Goal: Task Accomplishment & Management: Use online tool/utility

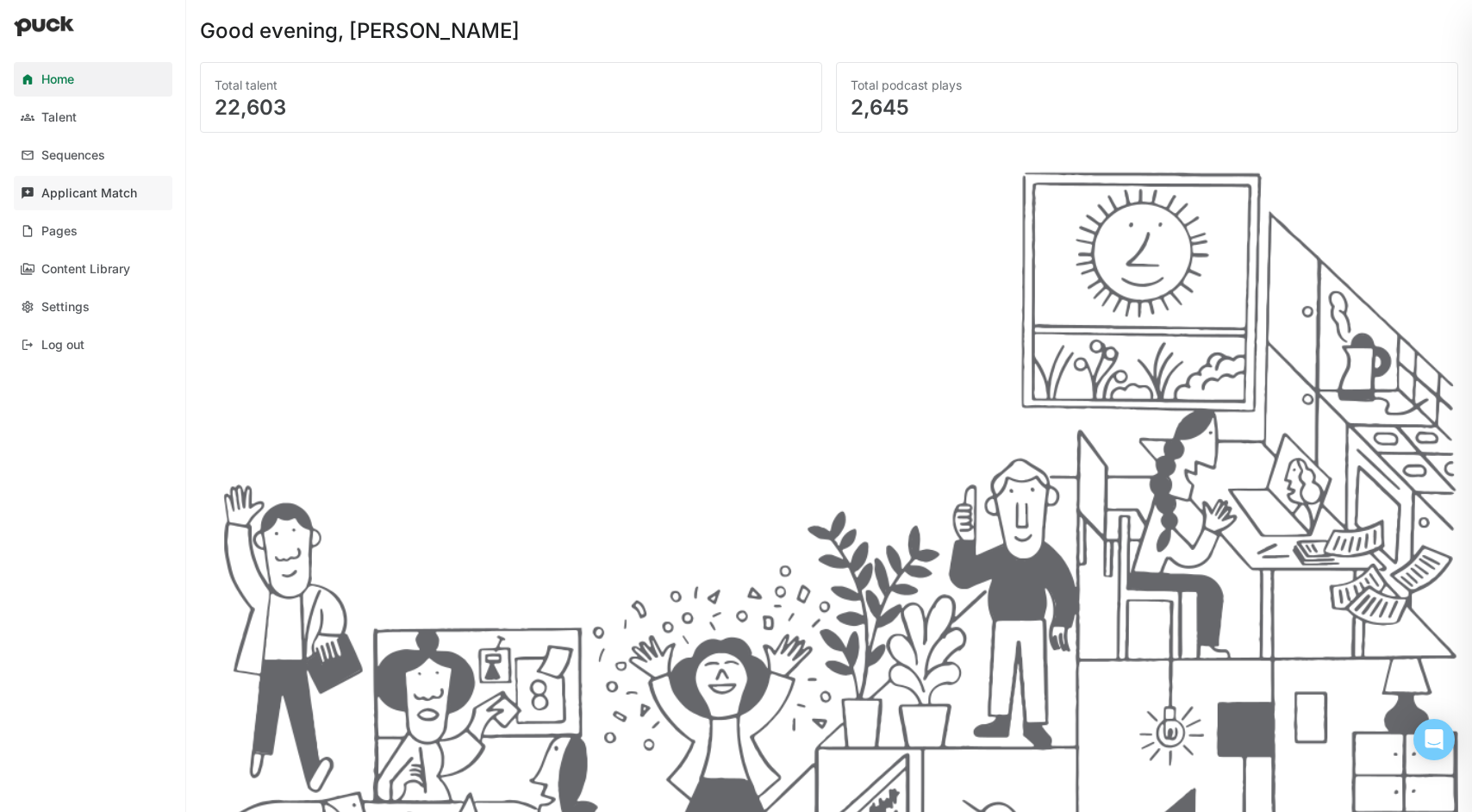
click at [92, 200] on link "Applicant Match" at bounding box center [93, 193] width 158 height 35
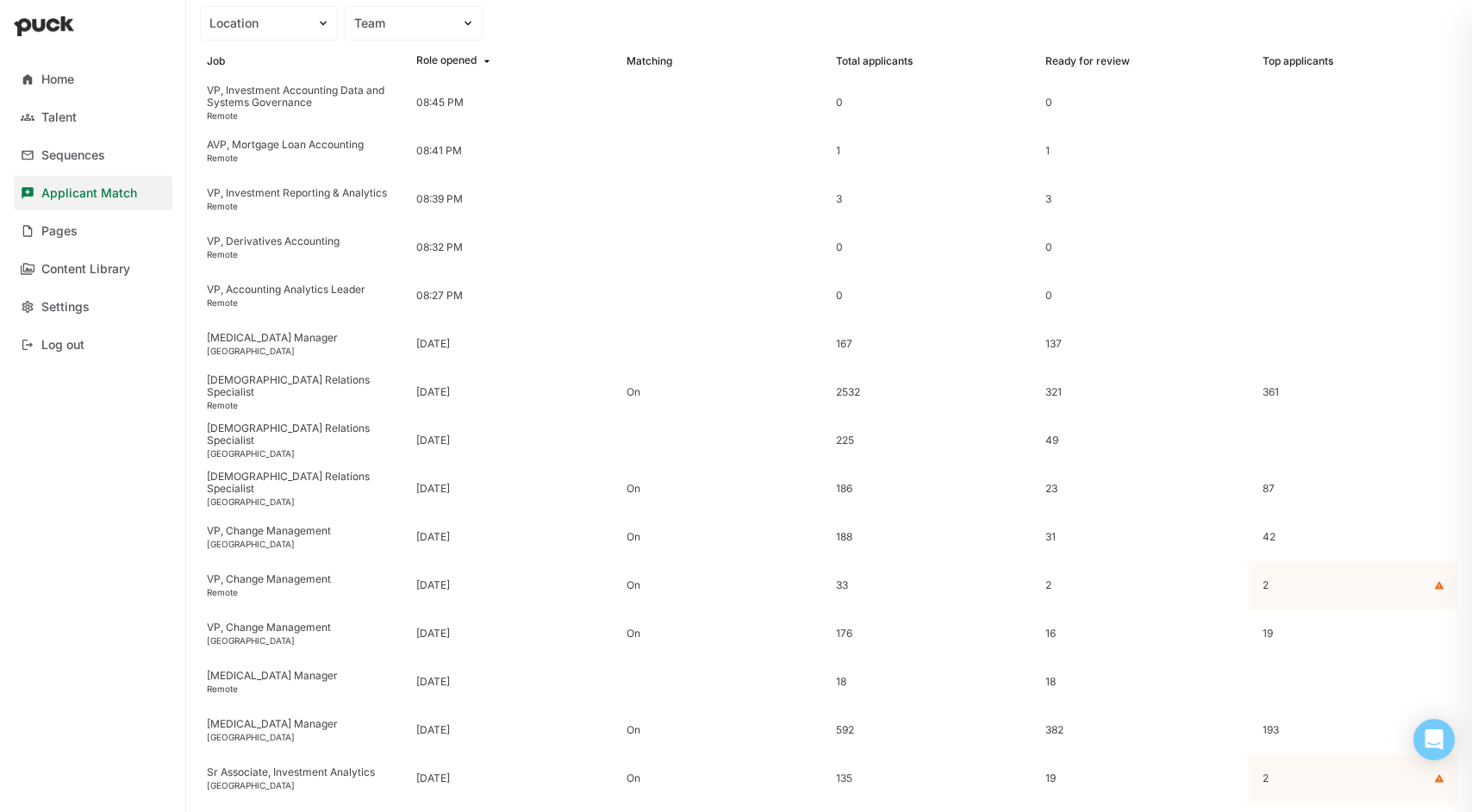
scroll to position [123, 0]
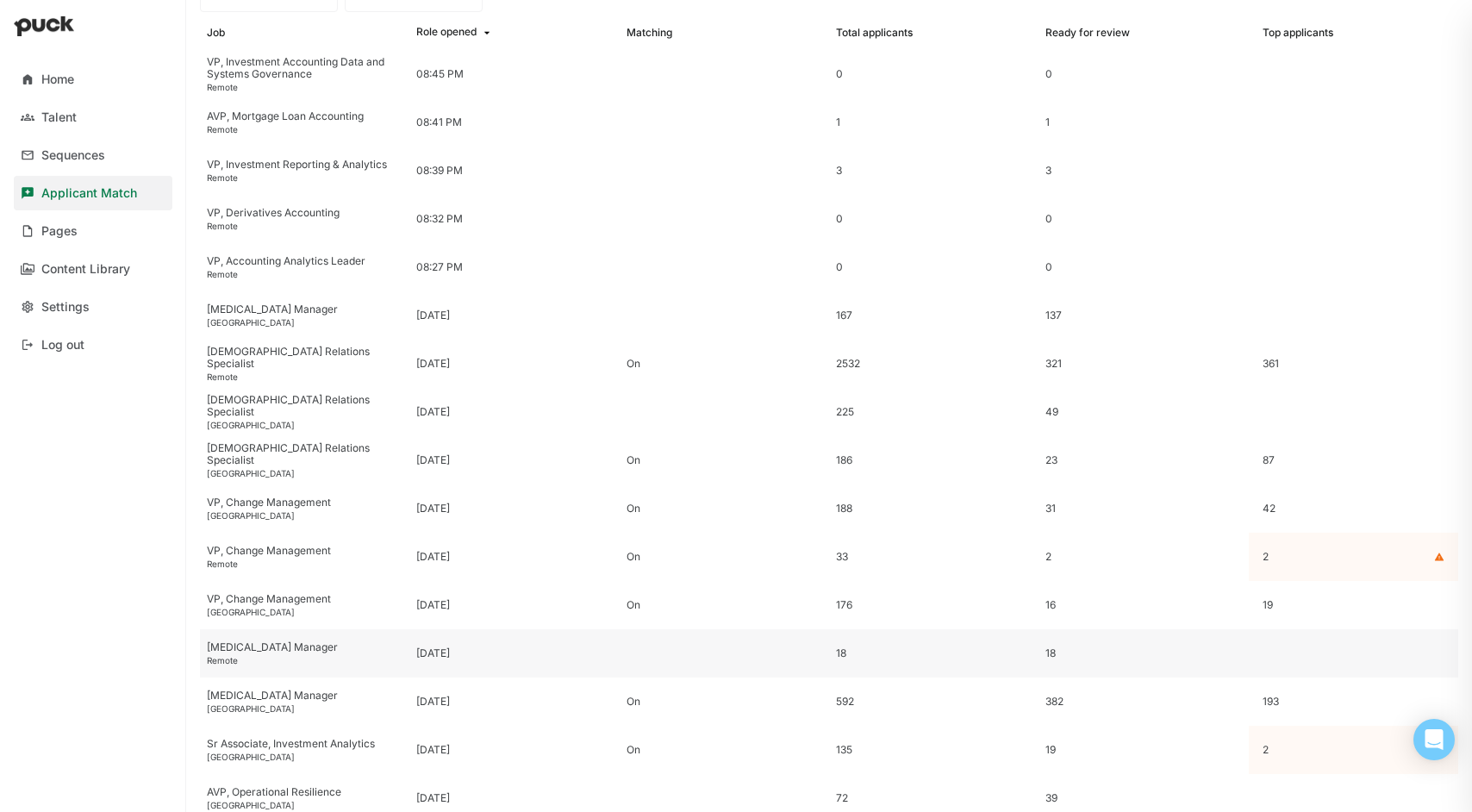
click at [273, 648] on div "[MEDICAL_DATA] Manager" at bounding box center [305, 646] width 196 height 12
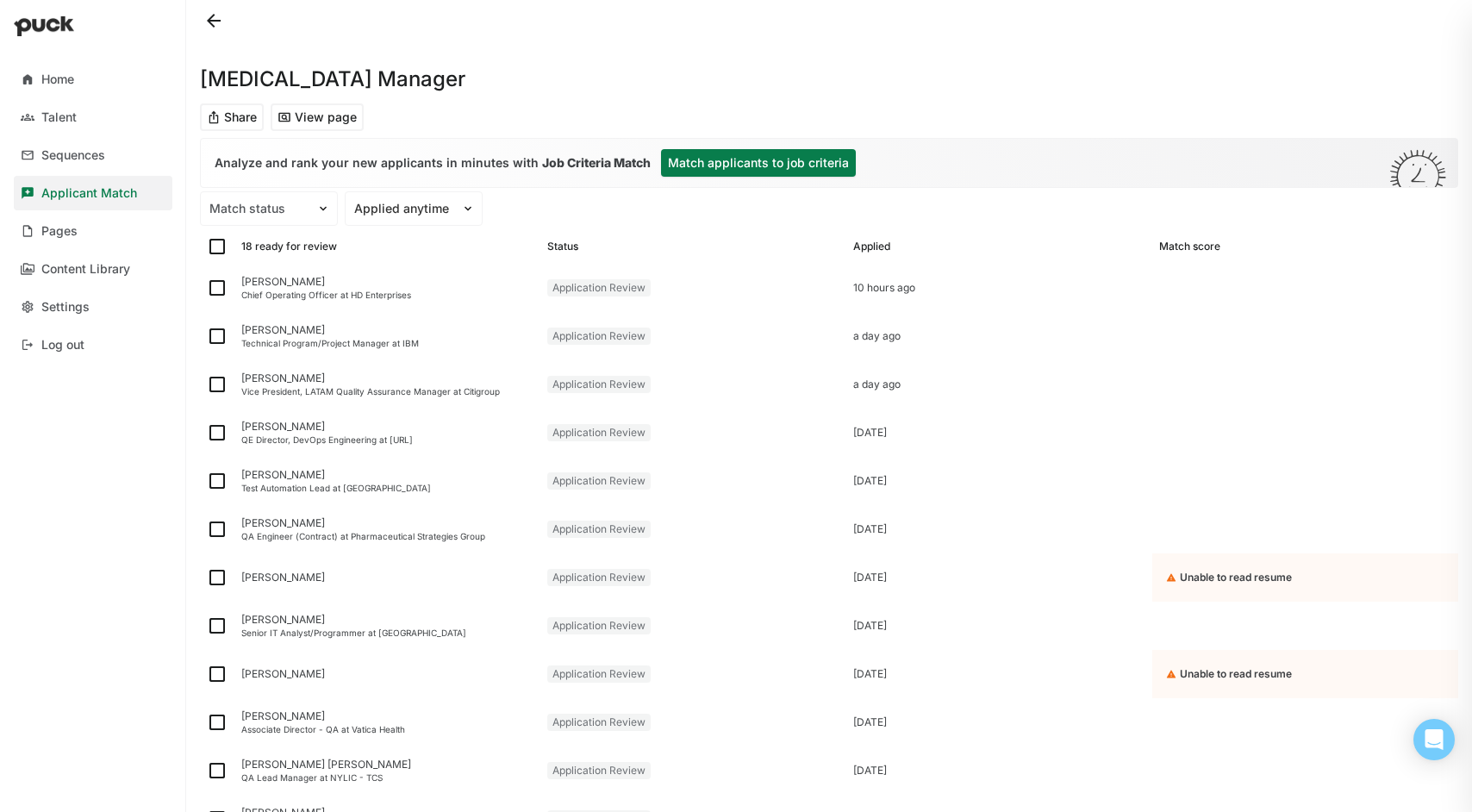
click at [715, 164] on button "Match applicants to job criteria" at bounding box center [759, 162] width 195 height 27
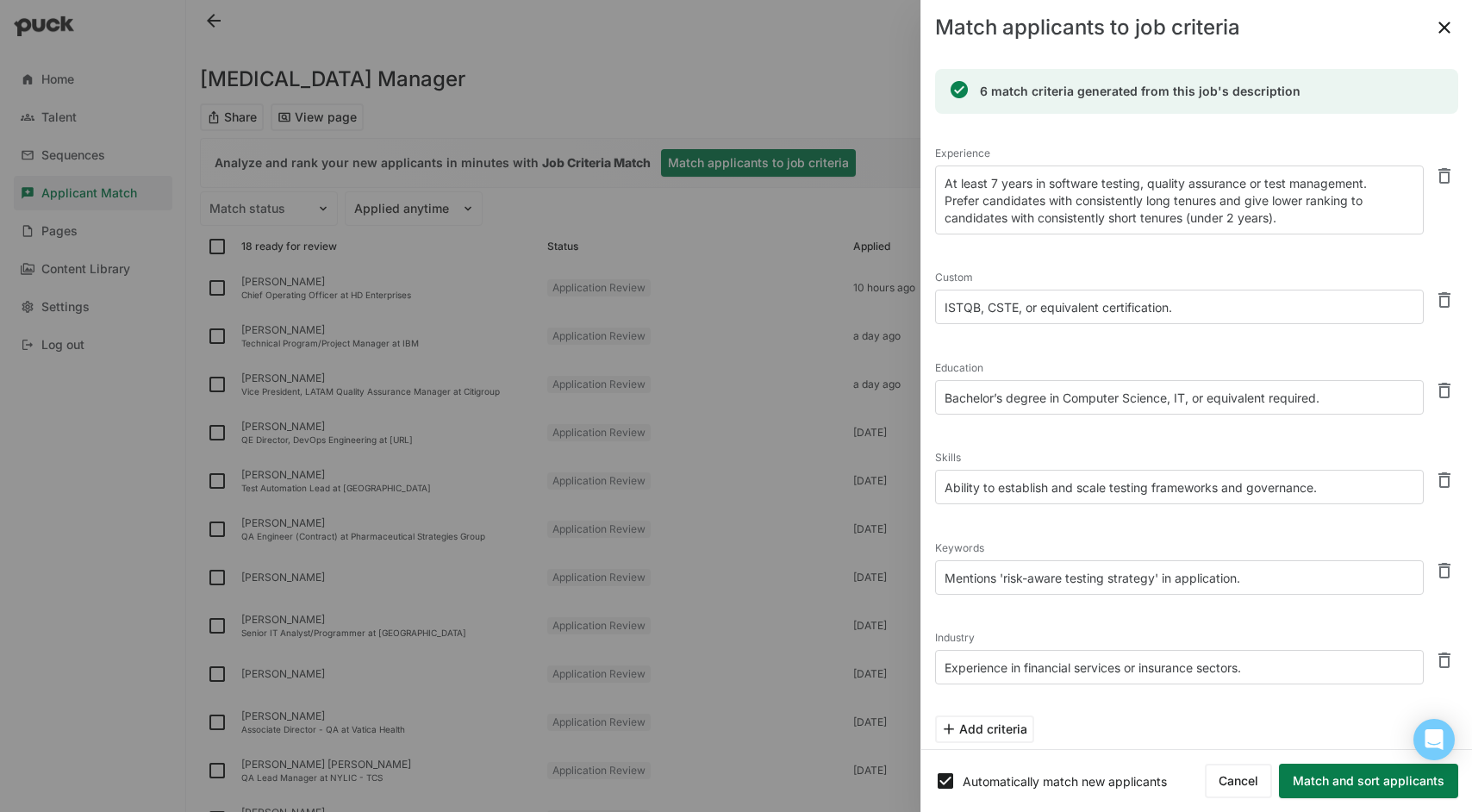
click at [796, 156] on div at bounding box center [736, 406] width 1472 height 812
click at [1368, 785] on button "Match and sort applicants" at bounding box center [1368, 780] width 179 height 35
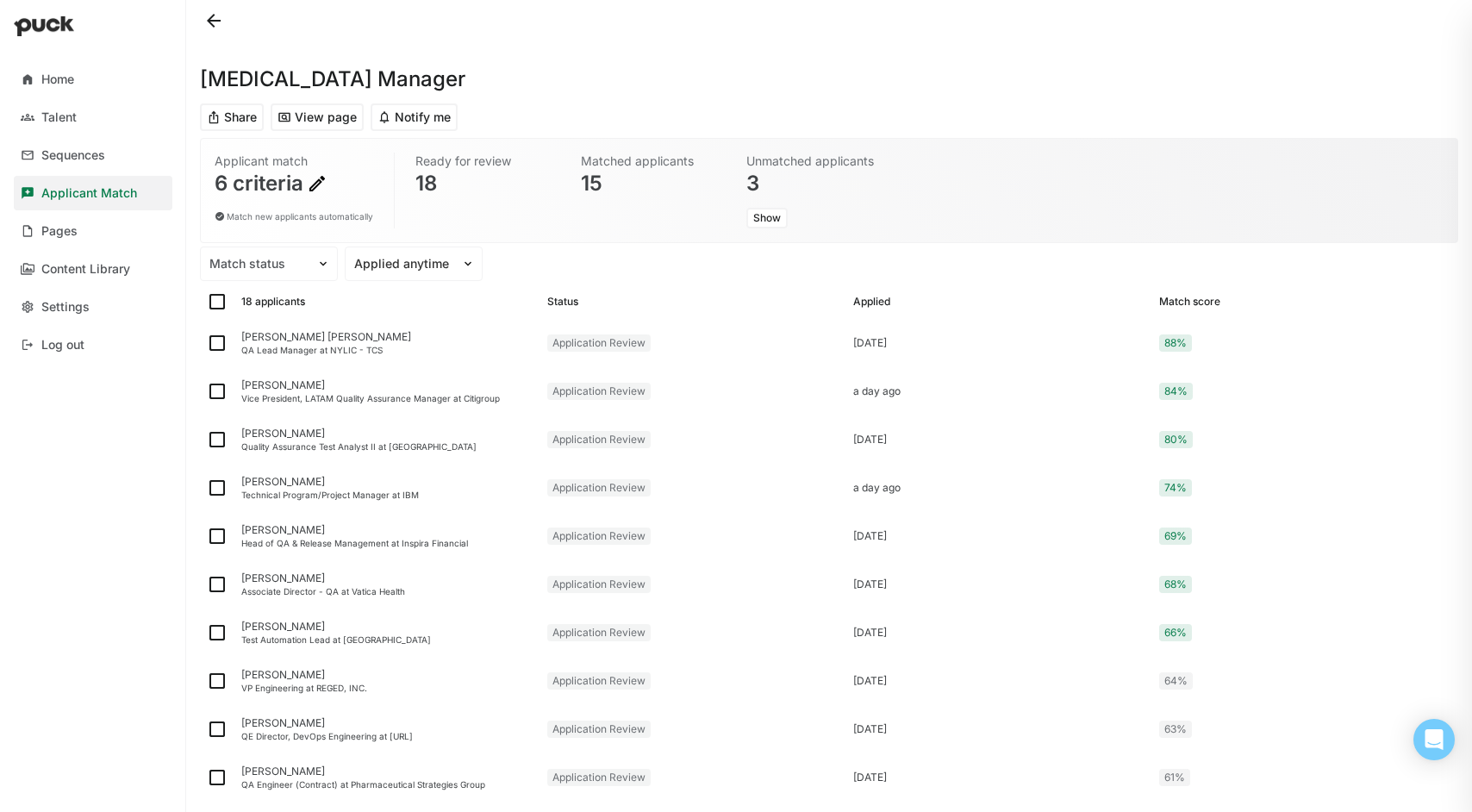
click at [211, 300] on img at bounding box center [217, 302] width 21 height 21
click at [207, 302] on input "checkbox" at bounding box center [206, 302] width 1 height 1
checkbox input "true"
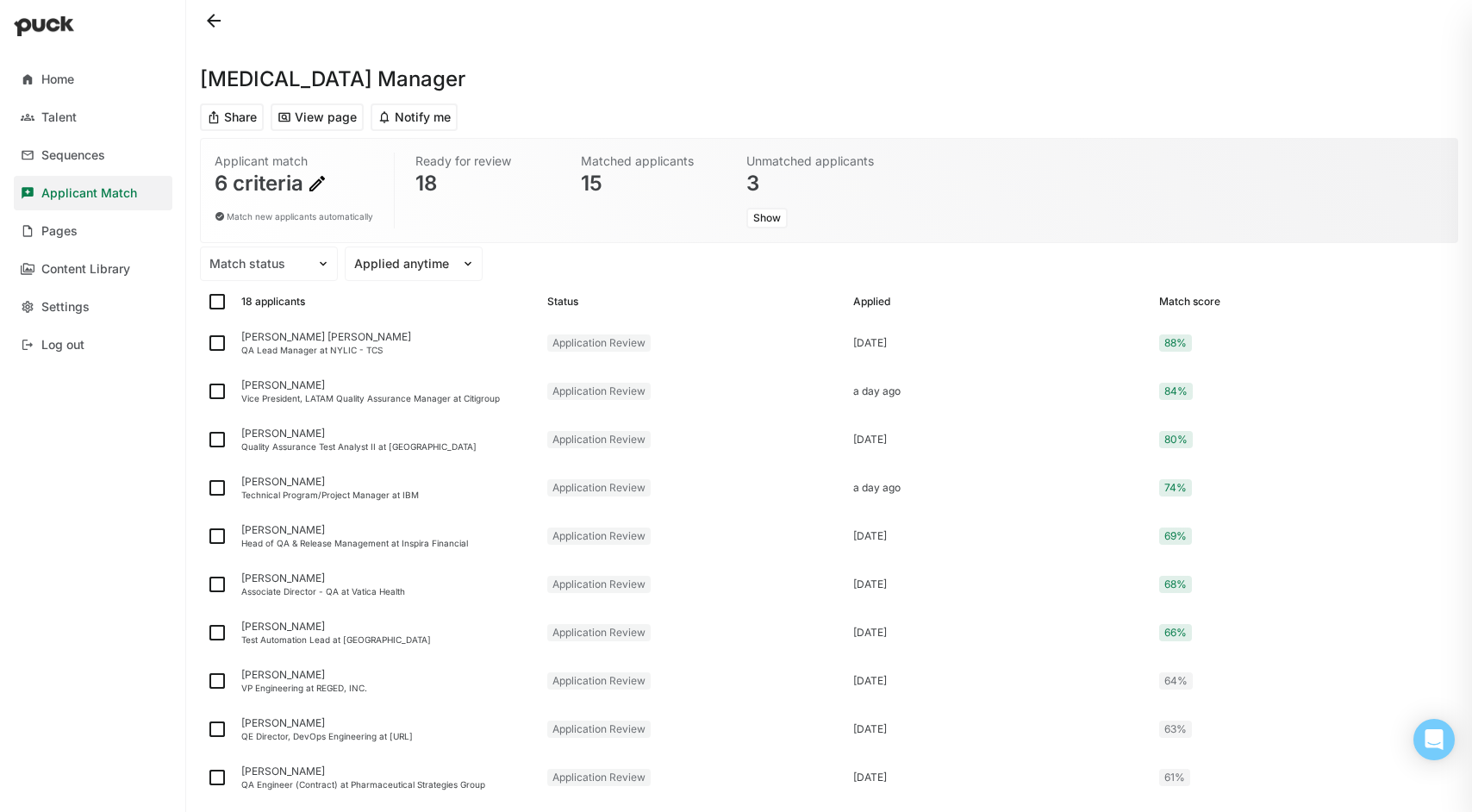
checkbox input "true"
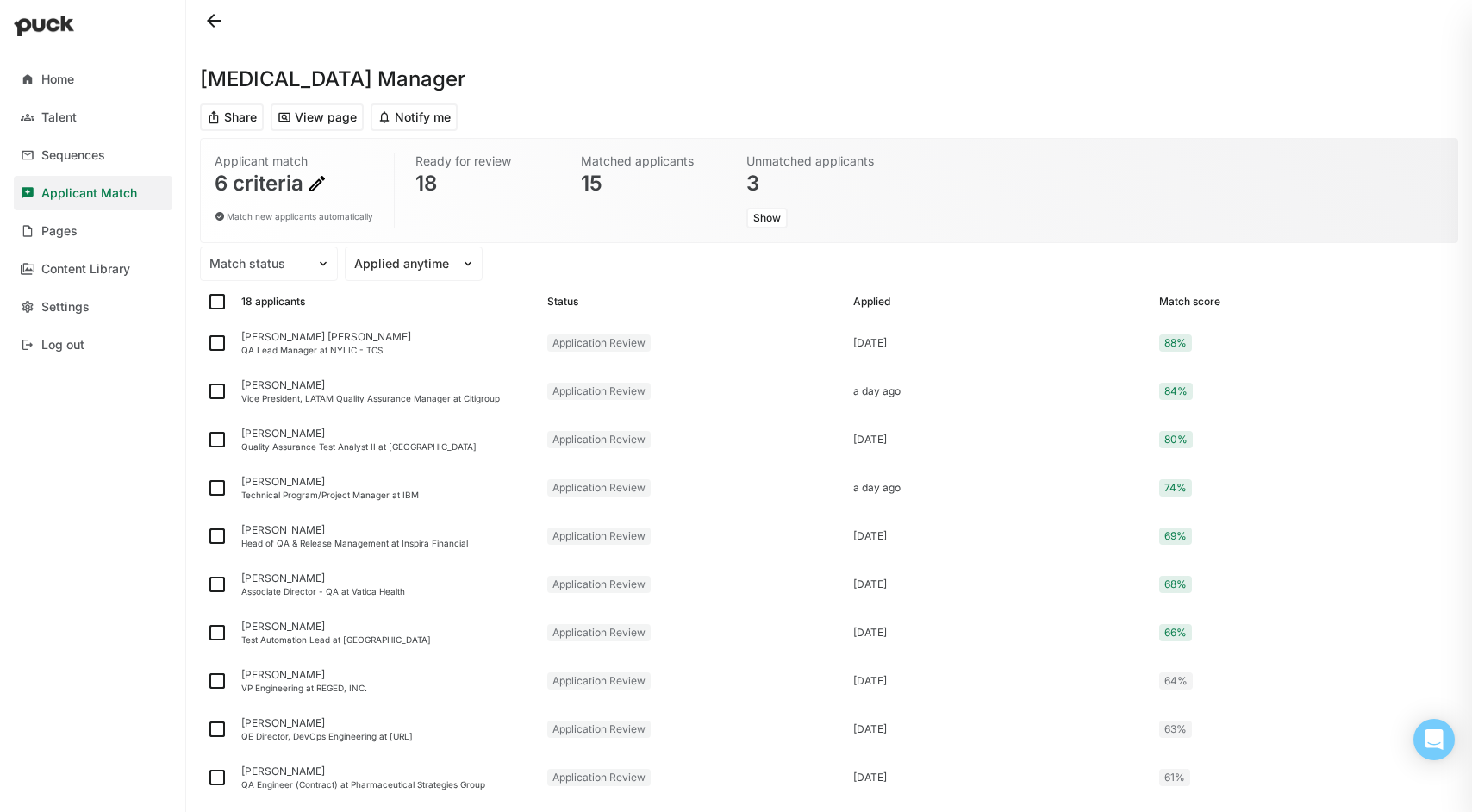
checkbox input "true"
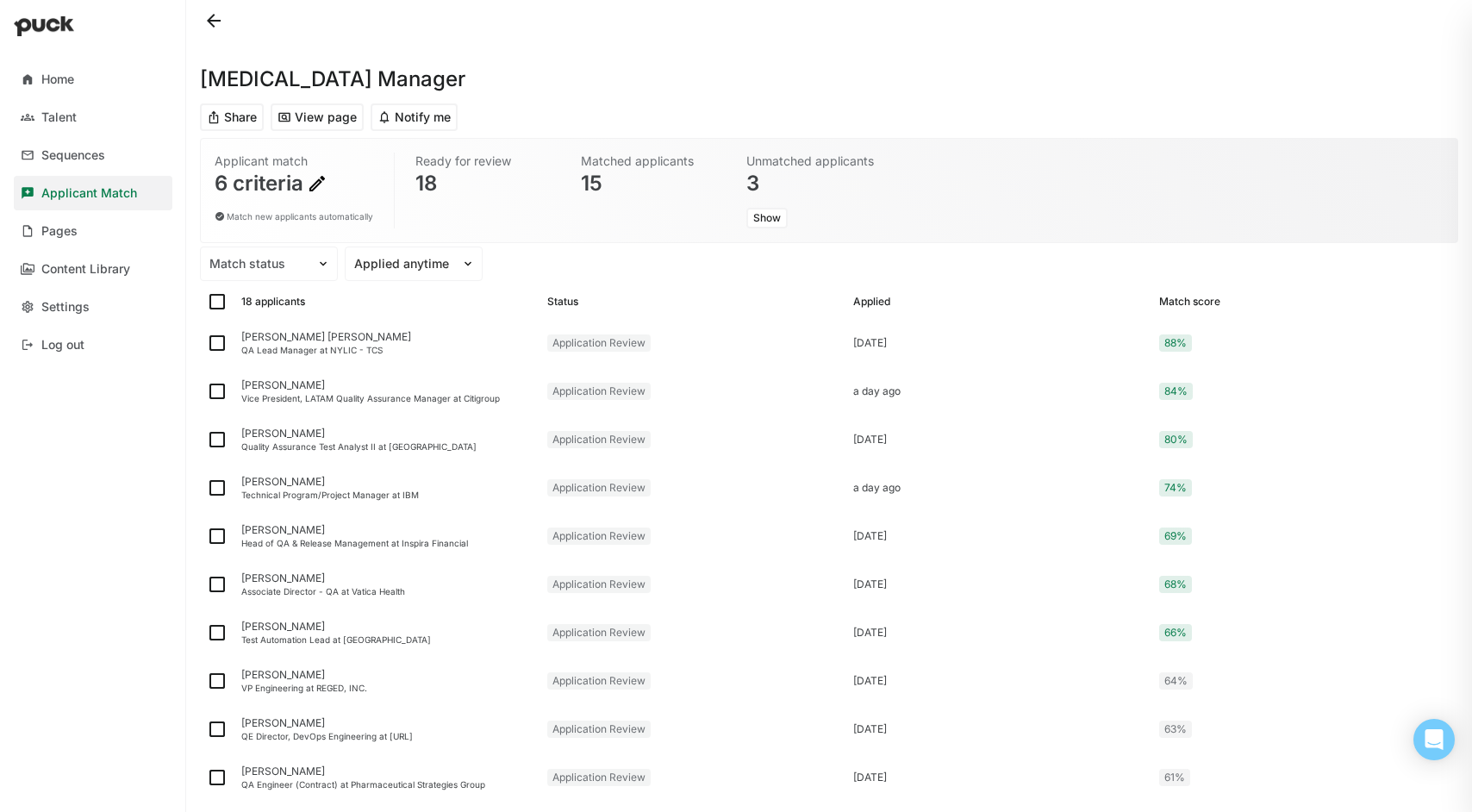
checkbox input "true"
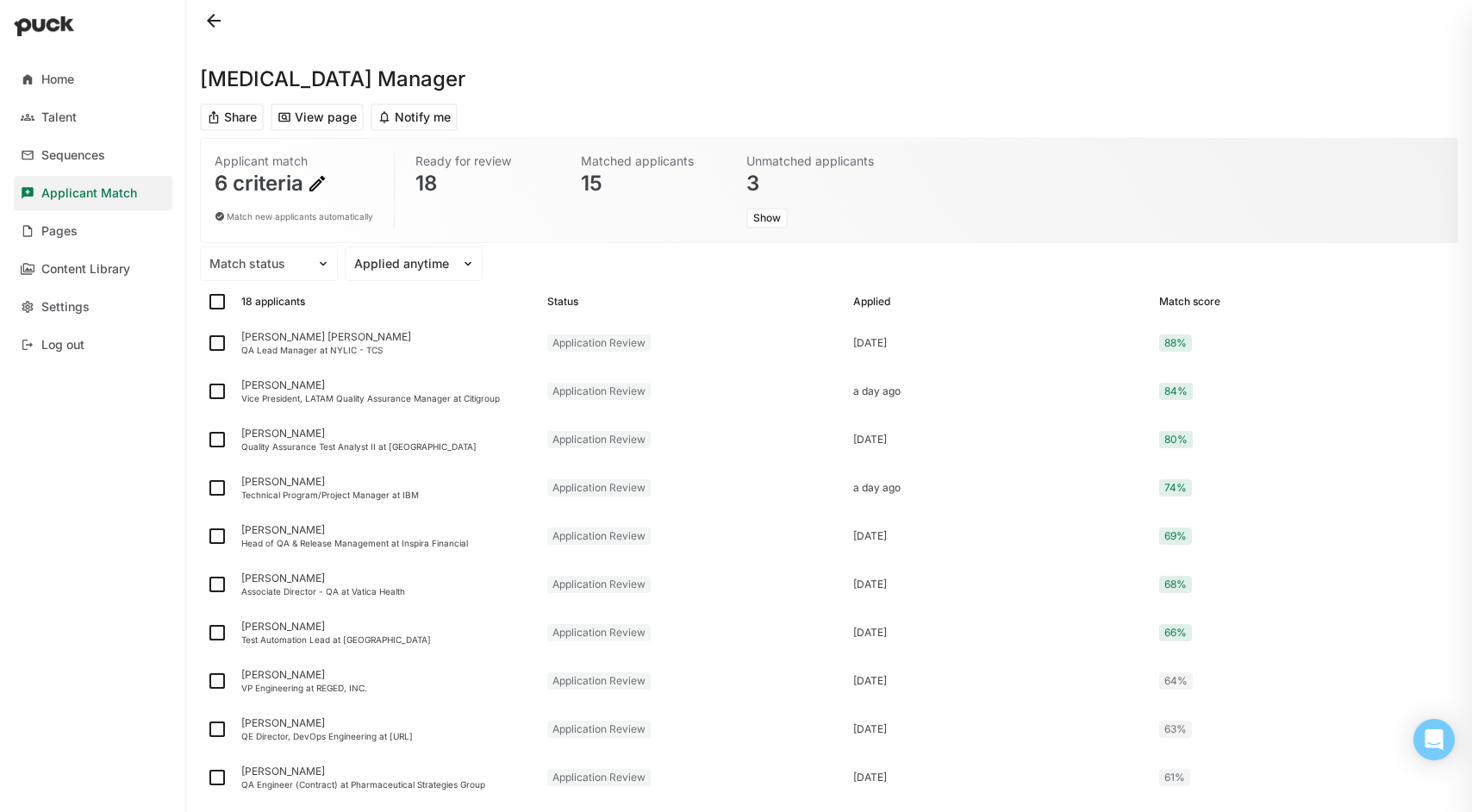
checkbox input "true"
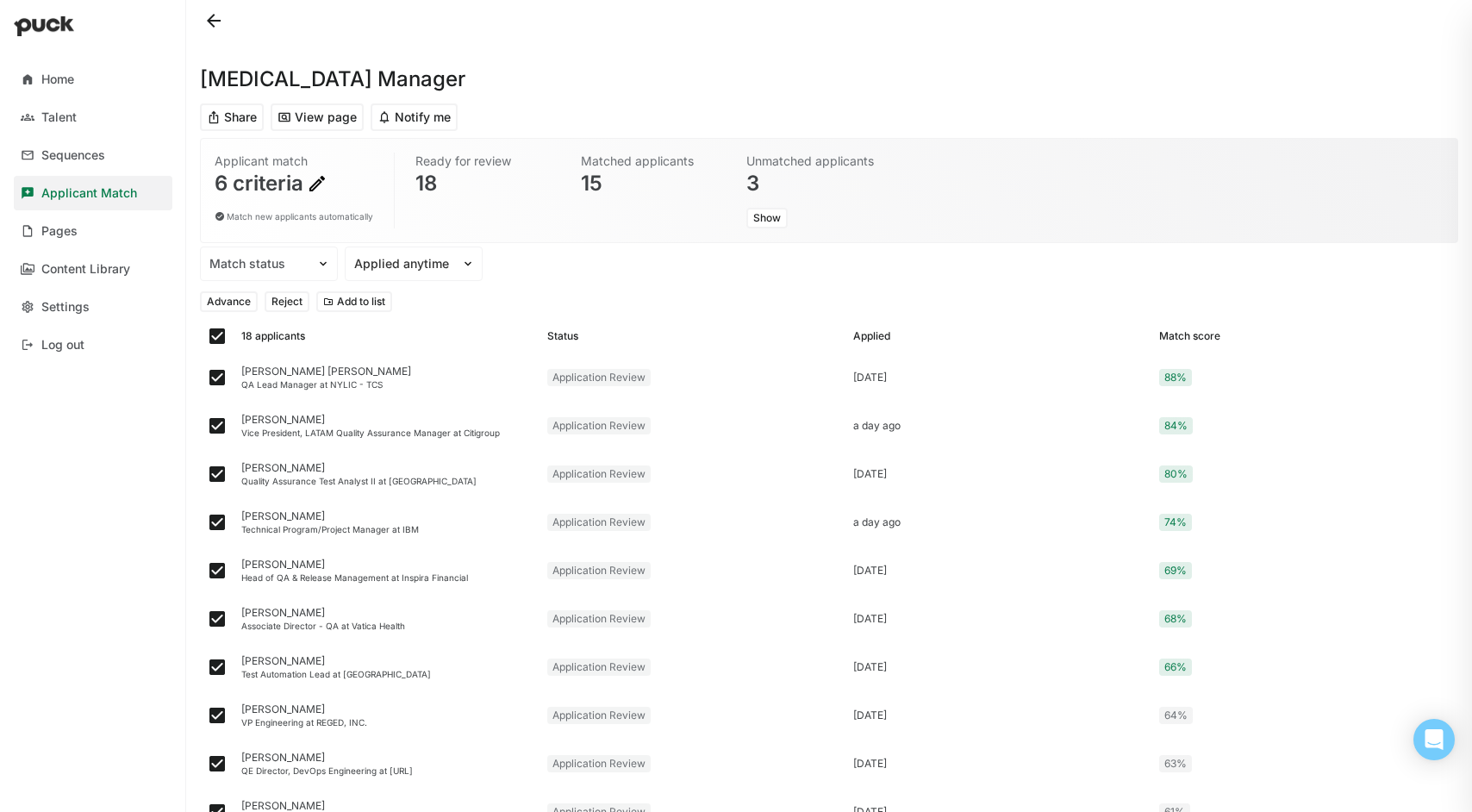
click at [290, 303] on button "Reject" at bounding box center [287, 302] width 45 height 21
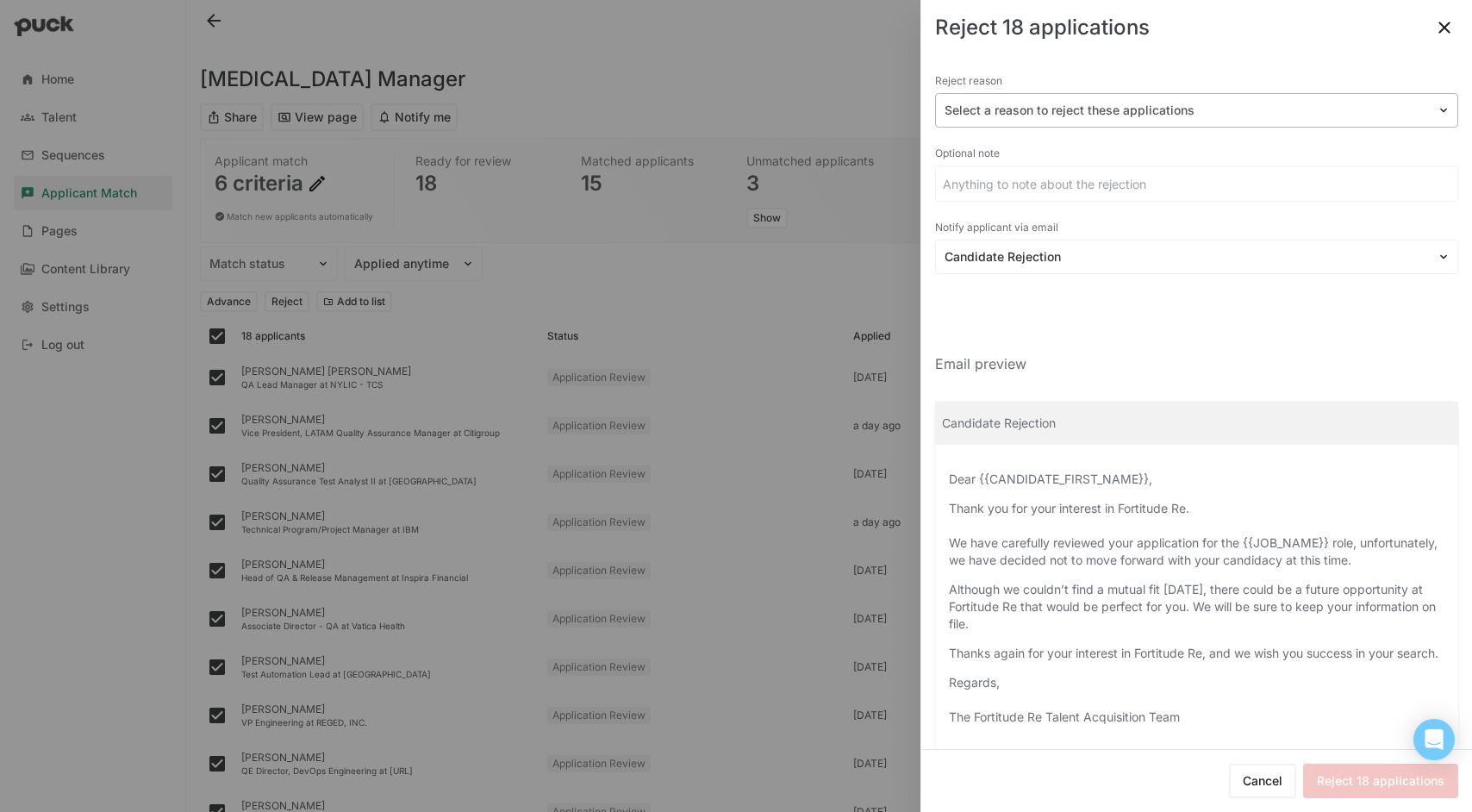
click at [1437, 100] on div at bounding box center [1448, 110] width 21 height 33
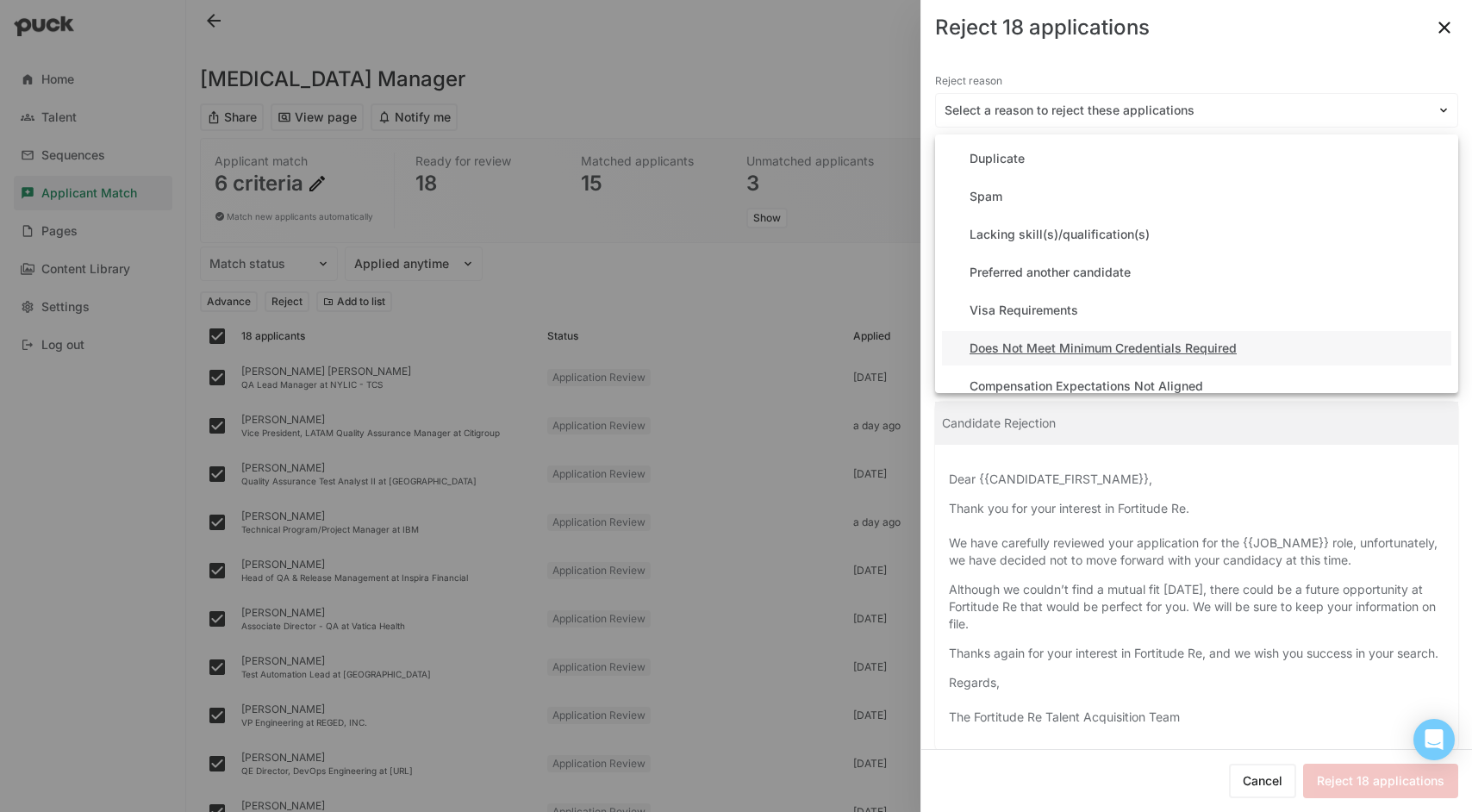
click at [1269, 341] on div "Does Not Meet Minimum Credentials Required" at bounding box center [1197, 347] width 510 height 35
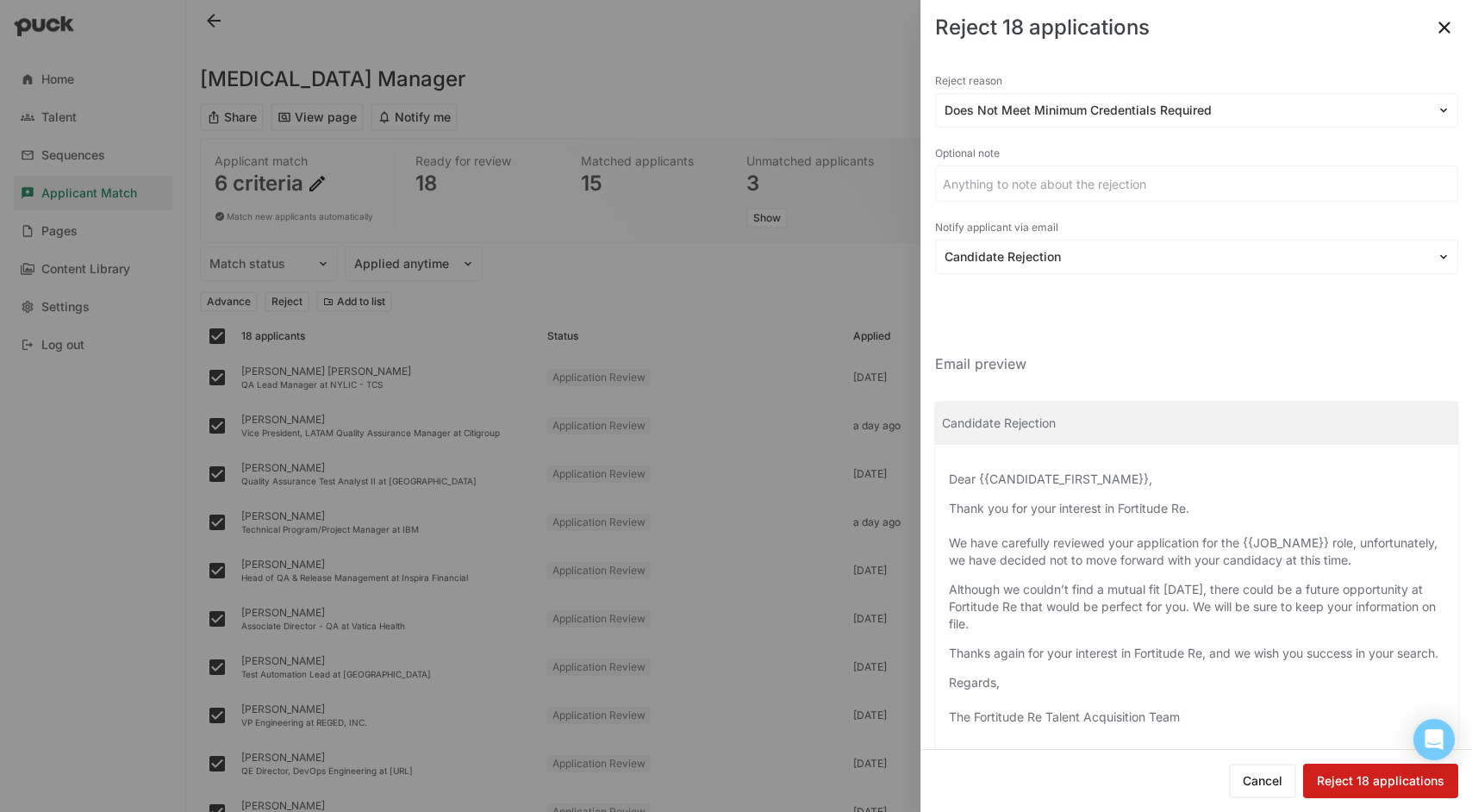
click at [1383, 770] on button "Reject 18 applications" at bounding box center [1381, 780] width 156 height 35
checkbox input "false"
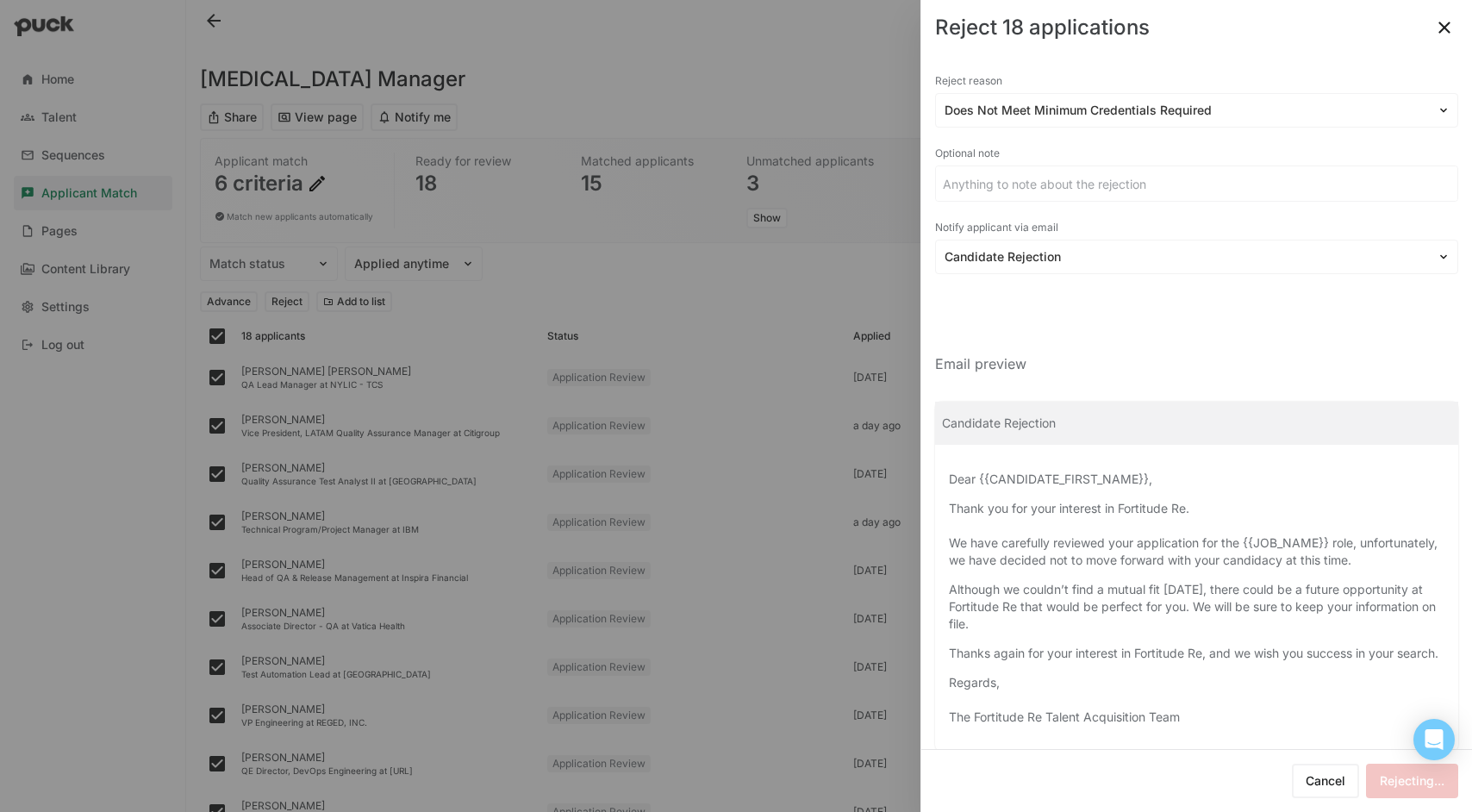
checkbox input "false"
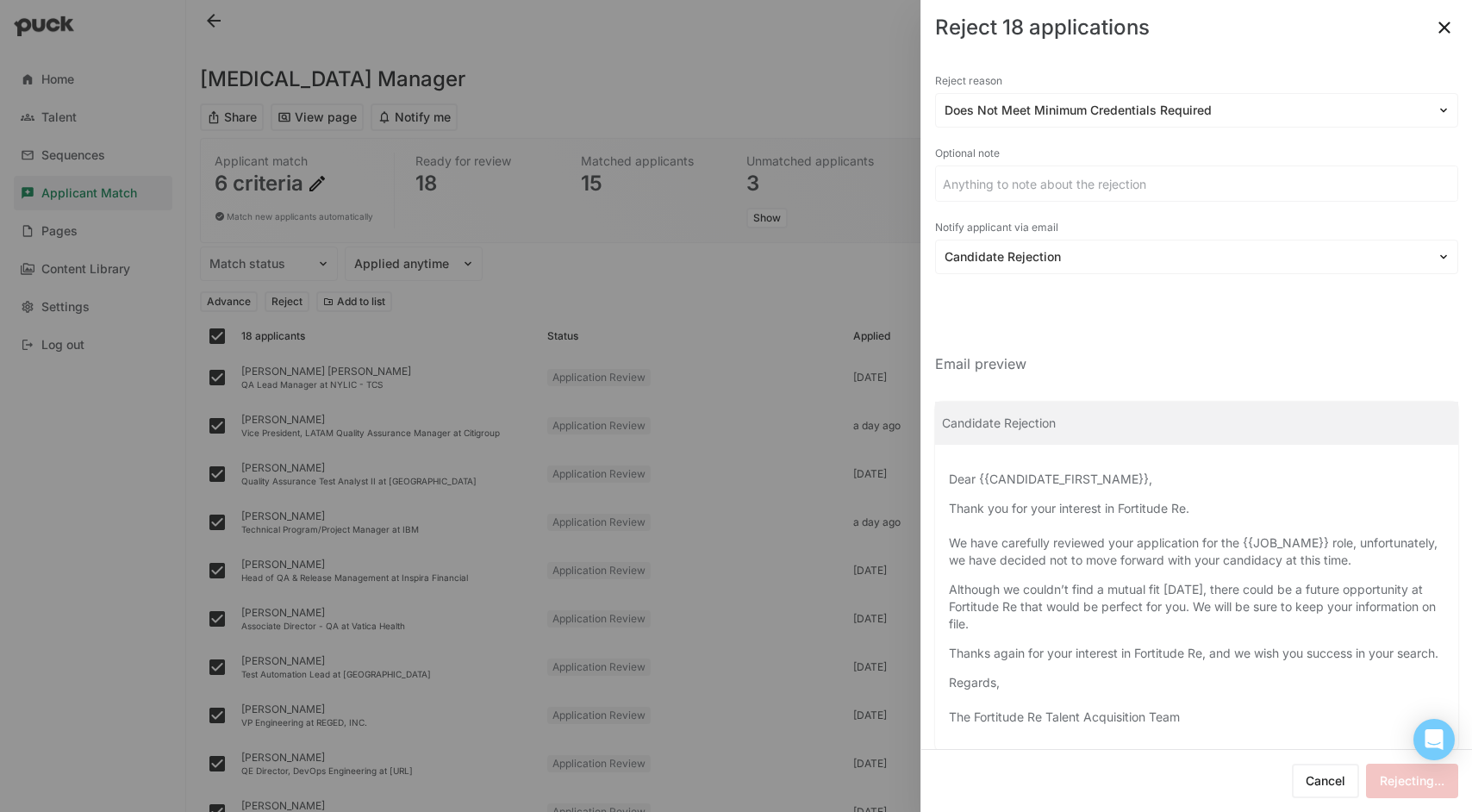
checkbox input "false"
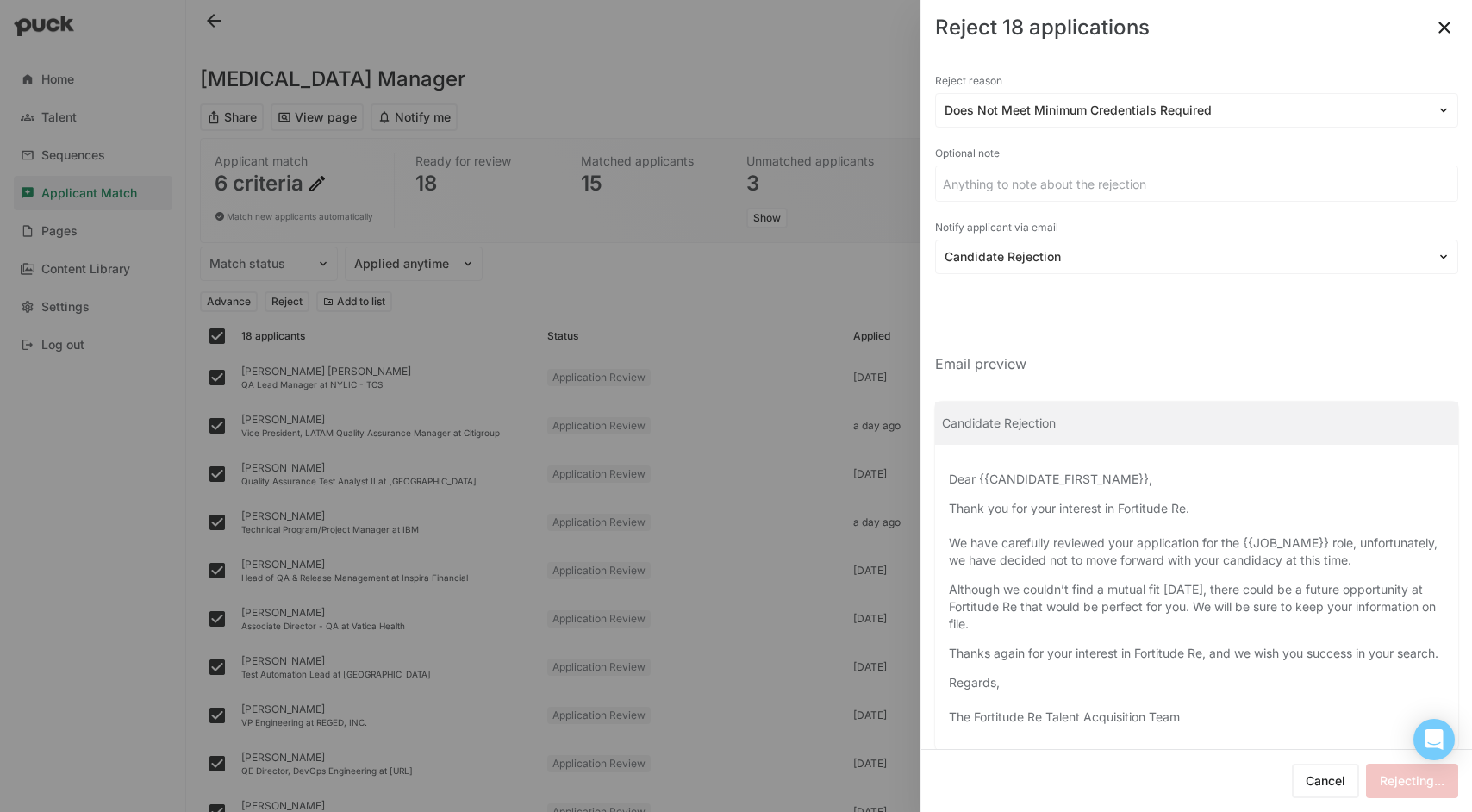
checkbox input "false"
